Goal: Task Accomplishment & Management: Manage account settings

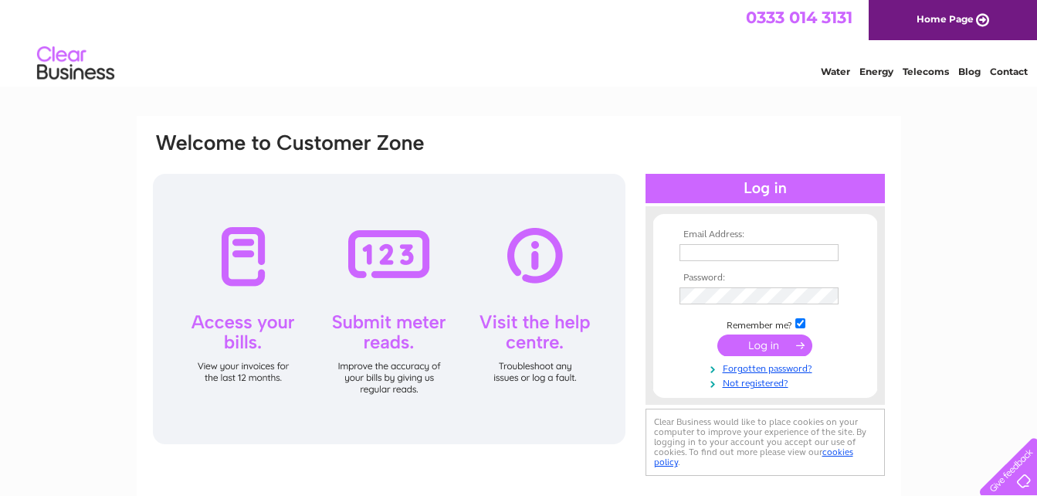
type input "casapiero@hotmail.co.uk"
click at [770, 190] on div at bounding box center [764, 188] width 239 height 29
click at [751, 348] on input "submit" at bounding box center [764, 345] width 95 height 22
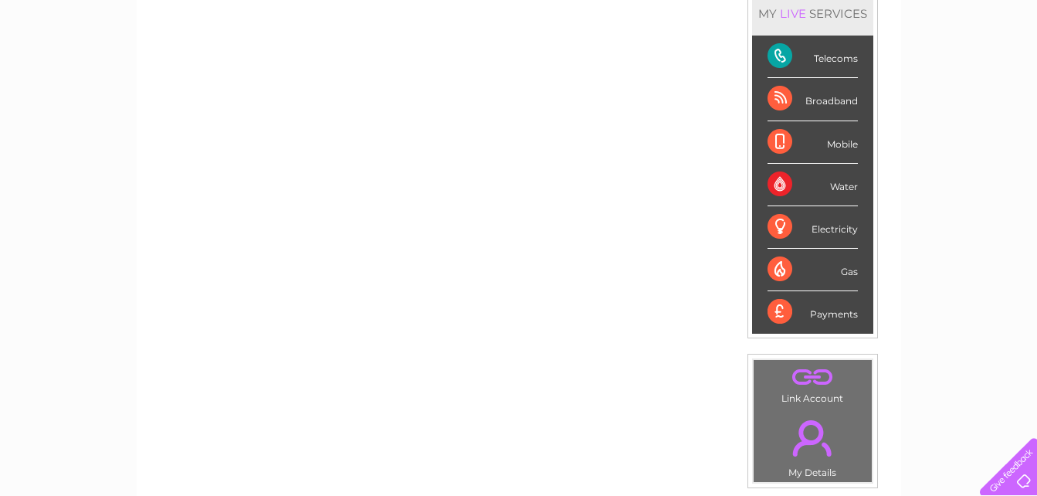
scroll to position [247, 0]
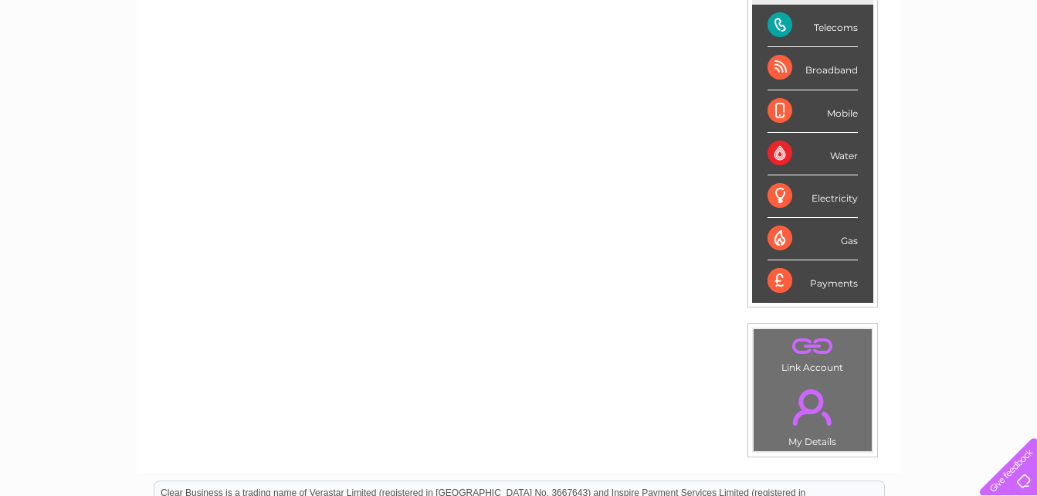
click at [827, 18] on div "Telecoms" at bounding box center [812, 26] width 90 height 42
click at [808, 32] on div "Telecoms" at bounding box center [812, 26] width 90 height 42
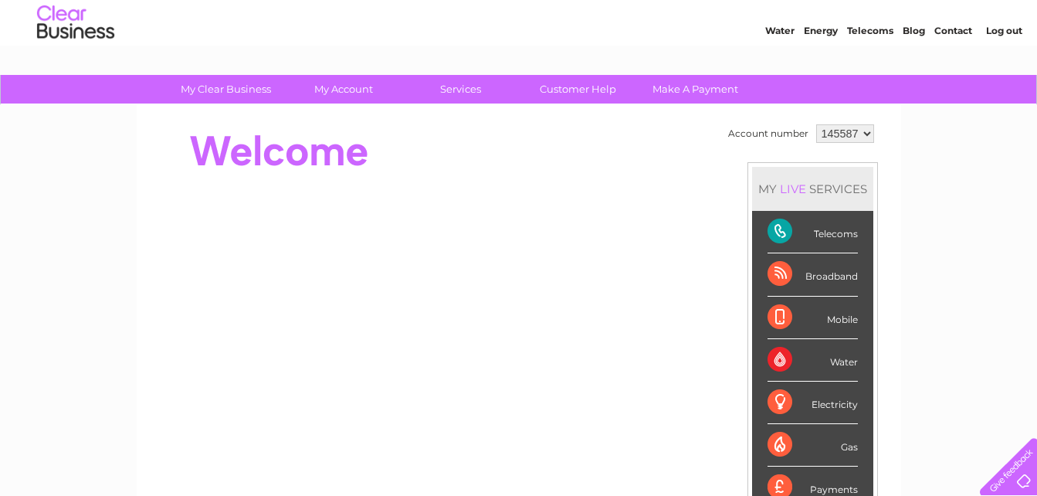
scroll to position [0, 0]
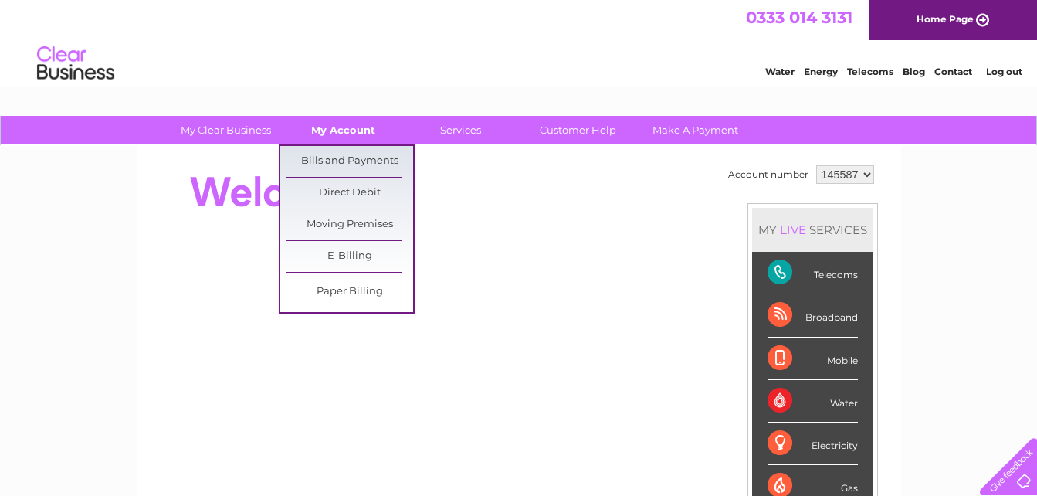
click at [347, 133] on link "My Account" at bounding box center [342, 130] width 127 height 29
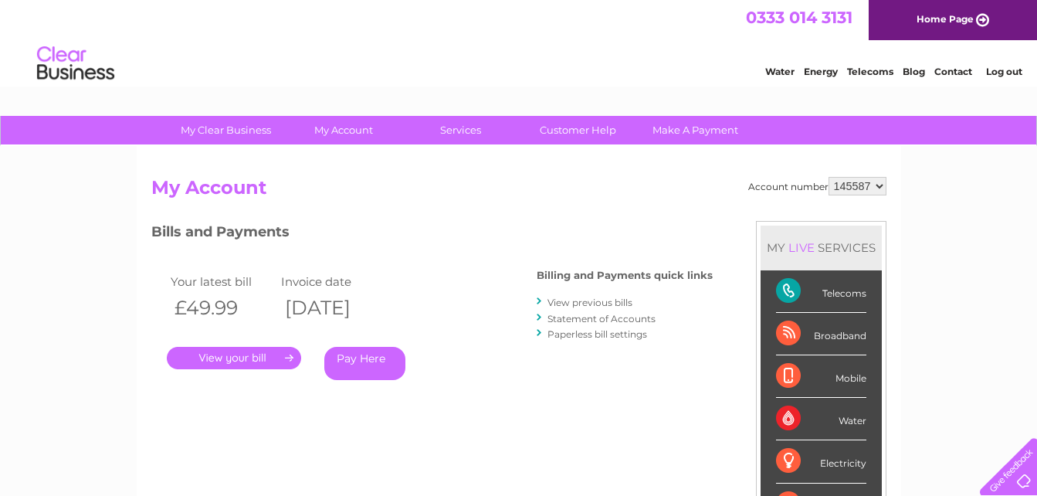
click at [258, 360] on link "." at bounding box center [234, 358] width 134 height 22
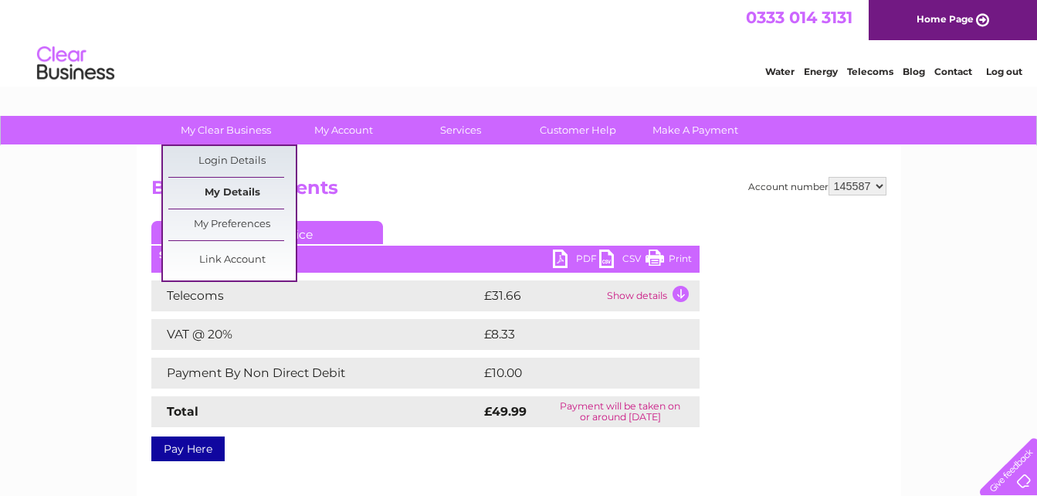
click at [229, 193] on link "My Details" at bounding box center [231, 193] width 127 height 31
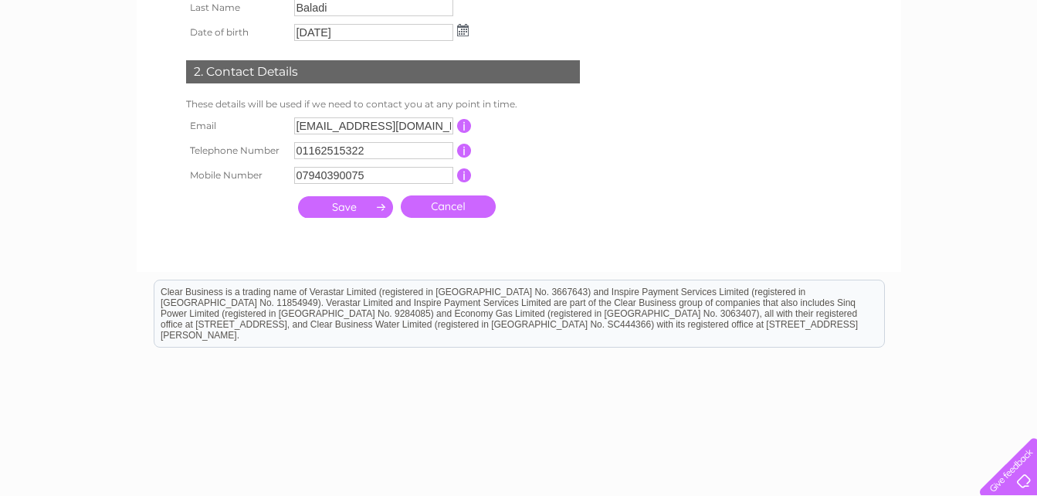
scroll to position [371, 0]
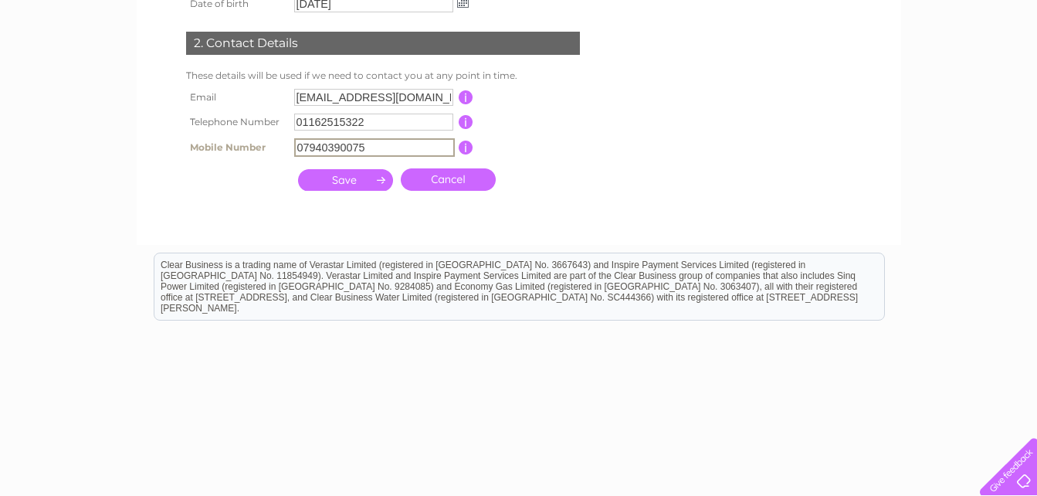
click at [375, 149] on input "07940390075" at bounding box center [374, 147] width 161 height 19
type input "0"
click at [337, 181] on input "submit" at bounding box center [345, 180] width 95 height 22
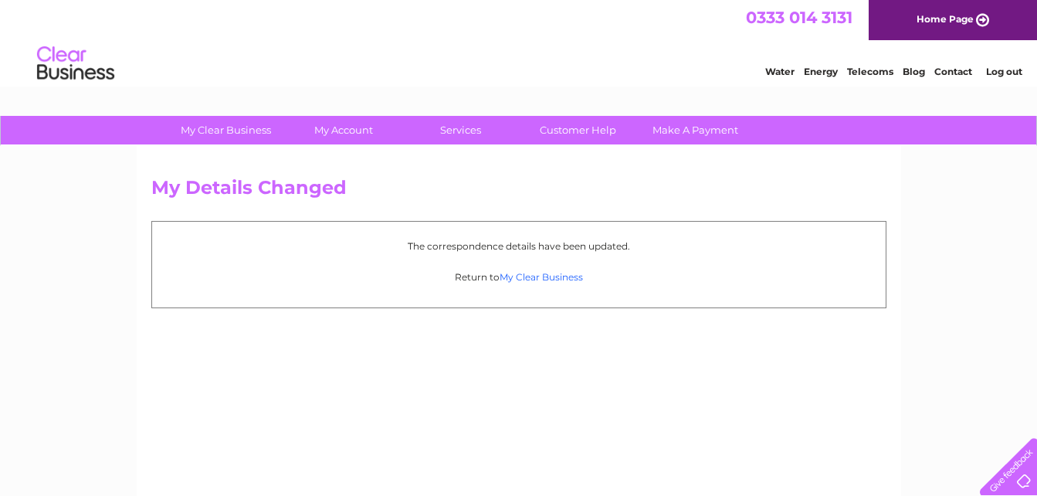
click at [519, 274] on link "My Clear Business" at bounding box center [540, 277] width 83 height 12
